Goal: Find specific page/section: Find specific page/section

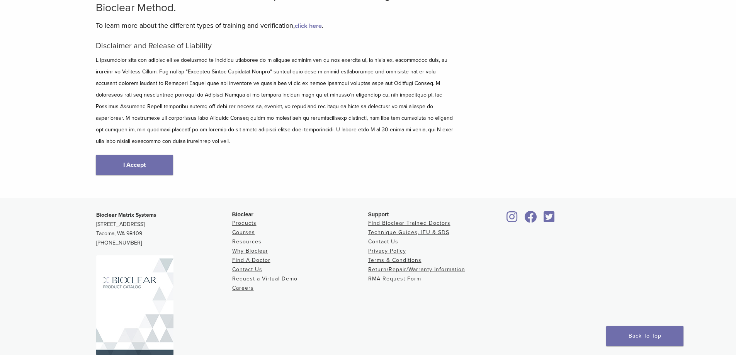
scroll to position [77, 0]
click at [160, 158] on body "US [PHONE_NUMBER] Search My Account 0 items Cart No products in the cart. Back …" at bounding box center [368, 152] width 736 height 459
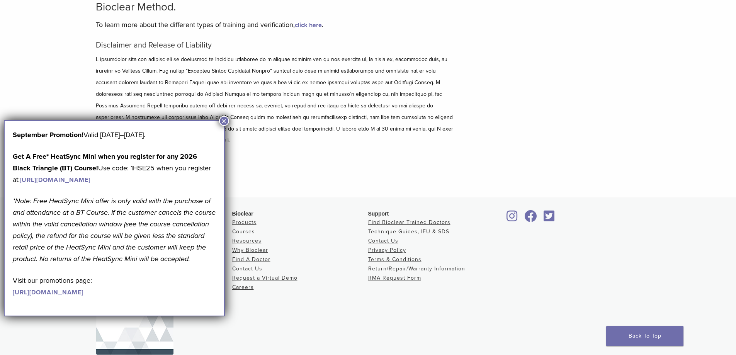
click at [223, 122] on button "×" at bounding box center [224, 121] width 10 height 10
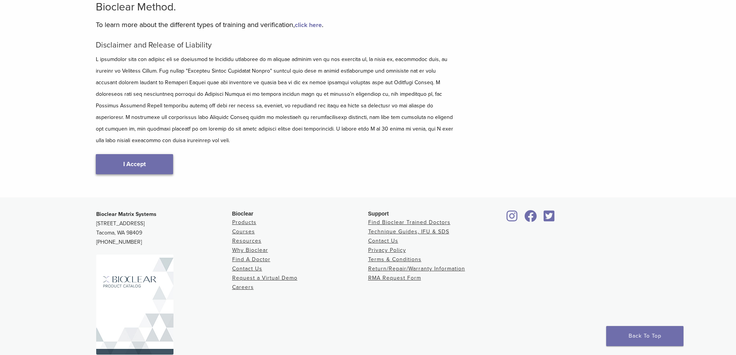
click at [146, 154] on link "I Accept" at bounding box center [134, 164] width 77 height 20
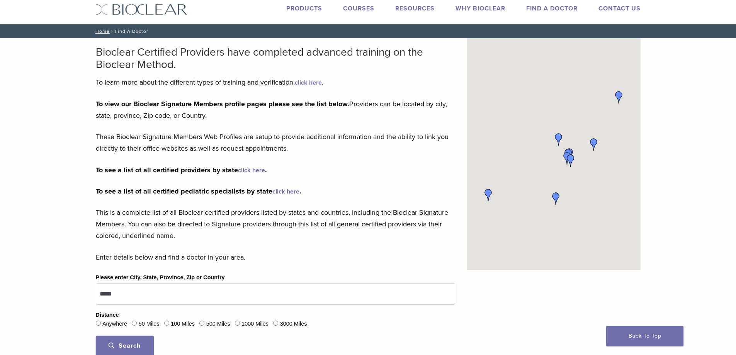
scroll to position [232, 0]
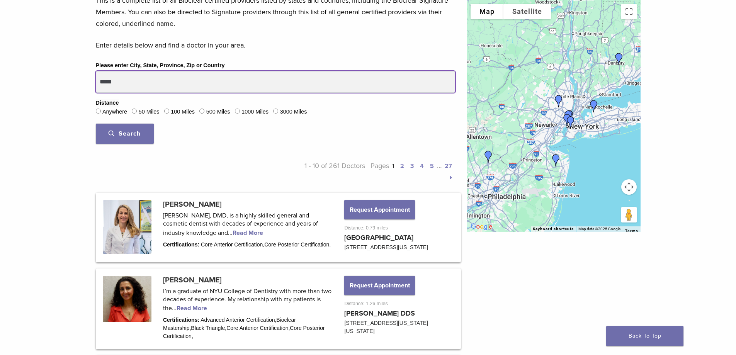
drag, startPoint x: 139, startPoint y: 83, endPoint x: 78, endPoint y: 82, distance: 61.4
type input "*****"
click at [96, 124] on button "Search" at bounding box center [125, 134] width 58 height 20
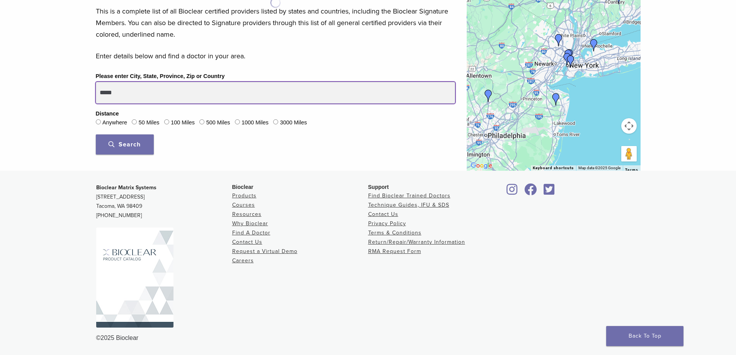
scroll to position [221, 0]
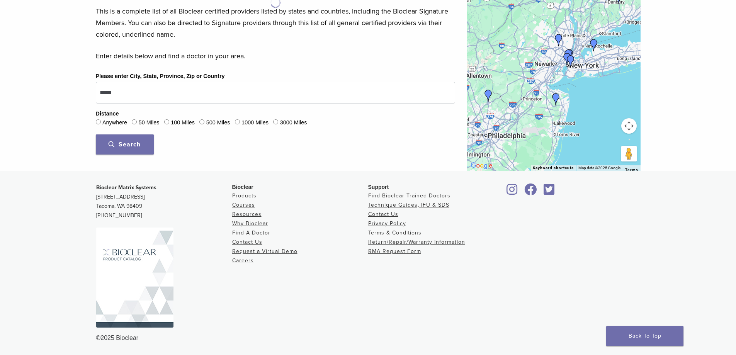
click at [140, 120] on div "50 Miles" at bounding box center [145, 123] width 27 height 10
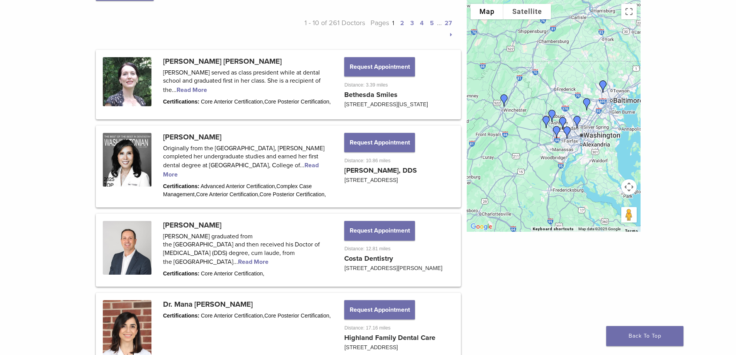
scroll to position [348, 0]
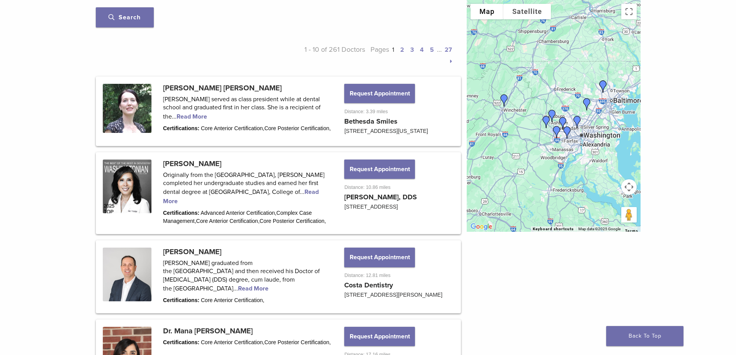
click at [403, 50] on link "2" at bounding box center [402, 50] width 4 height 8
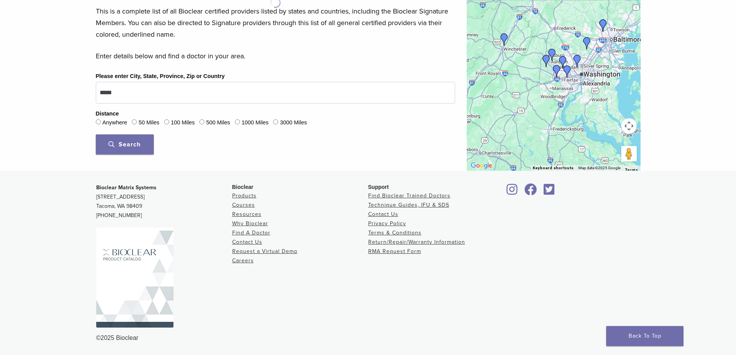
scroll to position [221, 0]
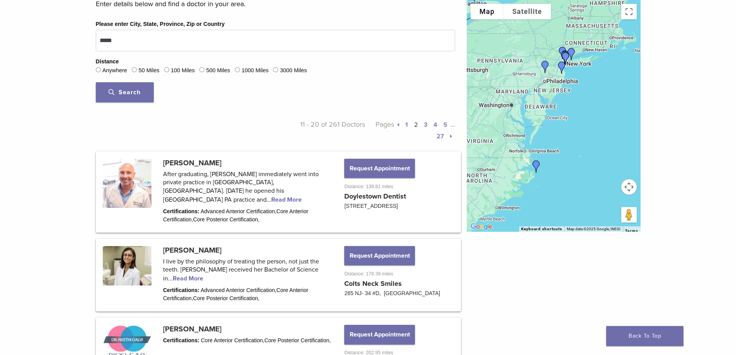
scroll to position [271, 0]
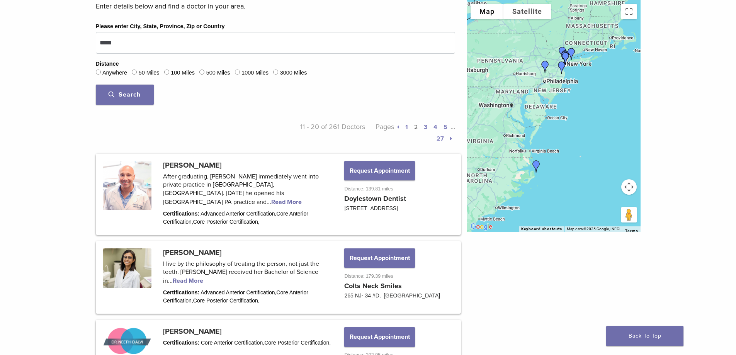
click at [407, 129] on p "Pages 1 2 3 4 5 … 27" at bounding box center [410, 132] width 90 height 23
click at [407, 127] on link "1" at bounding box center [406, 127] width 3 height 8
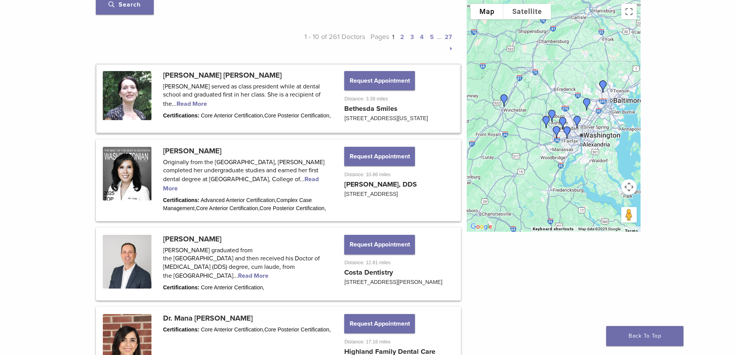
scroll to position [502, 0]
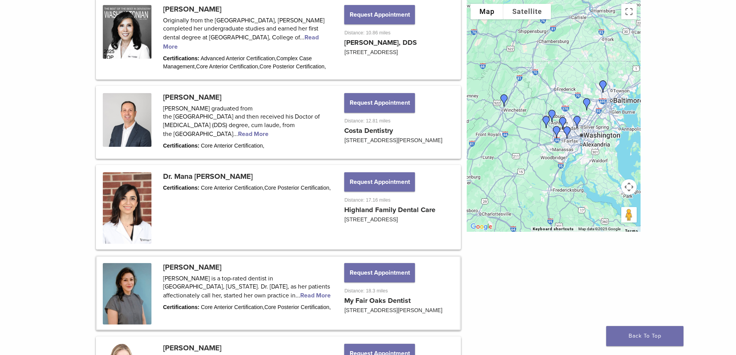
click at [229, 302] on link at bounding box center [278, 293] width 363 height 72
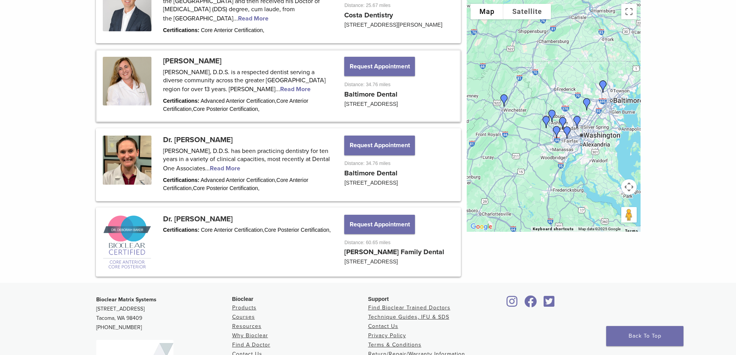
scroll to position [927, 0]
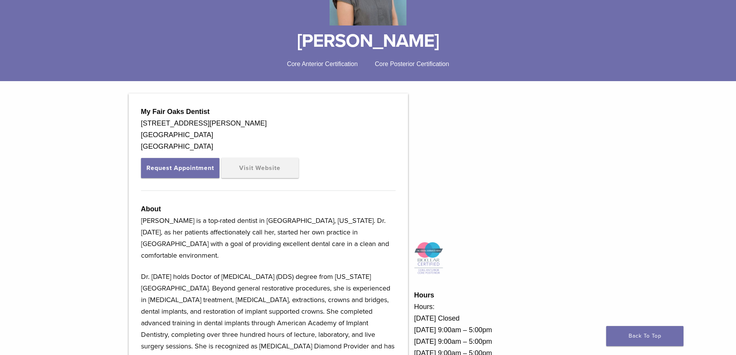
scroll to position [232, 0]
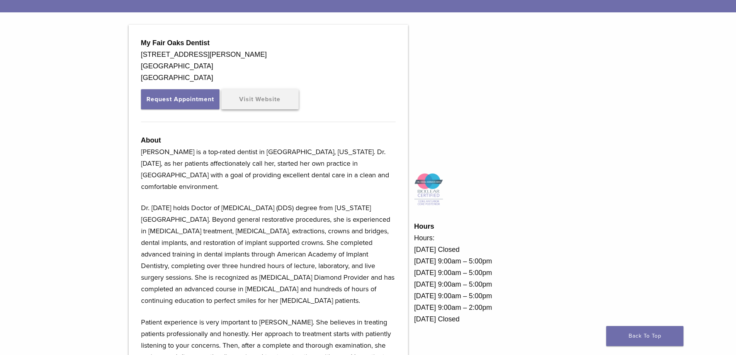
click at [285, 105] on link "Visit Website" at bounding box center [259, 99] width 77 height 20
